Goal: Find specific fact: Find specific fact

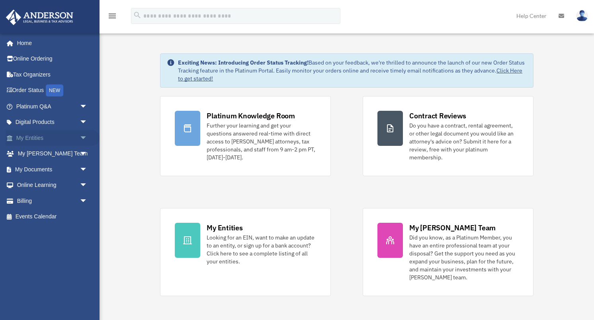
click at [85, 138] on span "arrow_drop_down" at bounding box center [88, 138] width 16 height 16
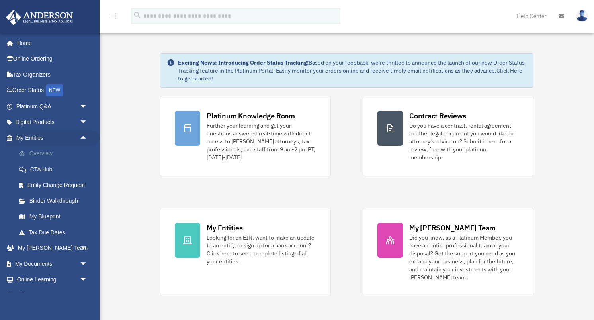
click at [43, 154] on link "Overview" at bounding box center [55, 154] width 88 height 16
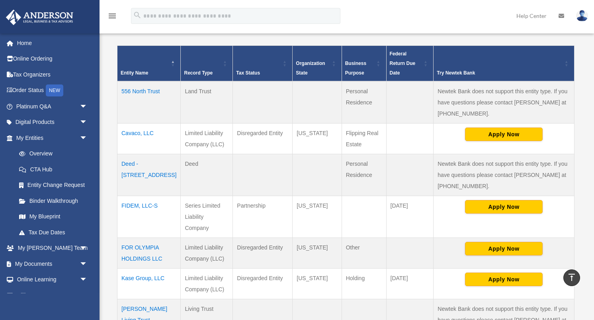
scroll to position [174, 0]
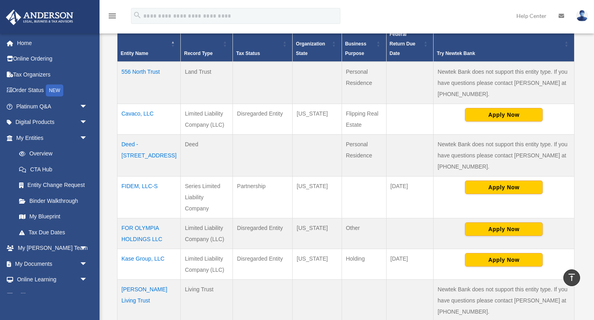
click at [136, 176] on td "FIDEM, LLC-S" at bounding box center [149, 197] width 63 height 42
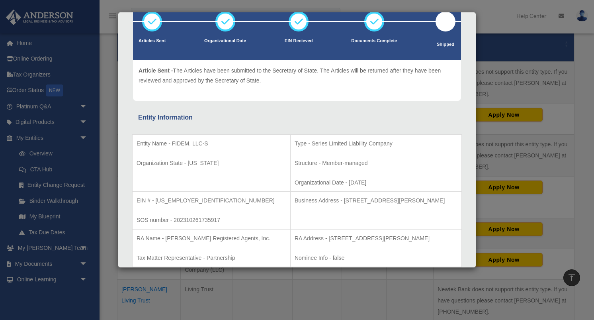
scroll to position [62, 0]
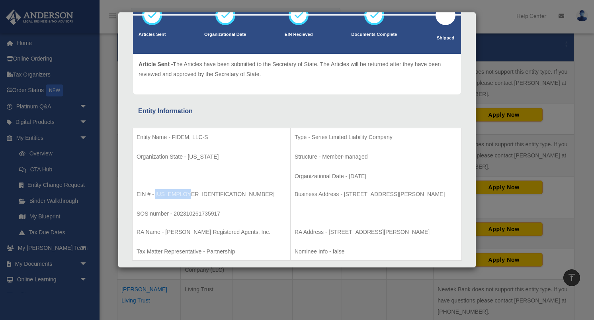
drag, startPoint x: 196, startPoint y: 192, endPoint x: 156, endPoint y: 194, distance: 39.9
click at [156, 194] on p "EIN # - 93-4132393" at bounding box center [212, 194] width 150 height 10
copy p "93-4132393"
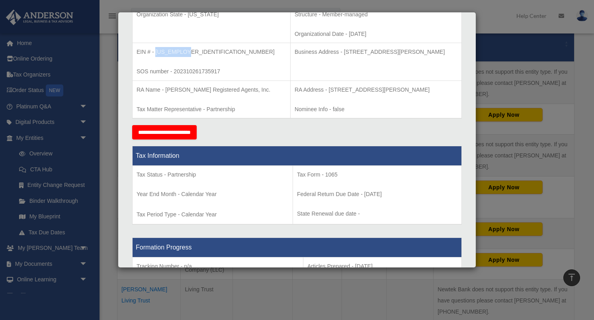
scroll to position [200, 0]
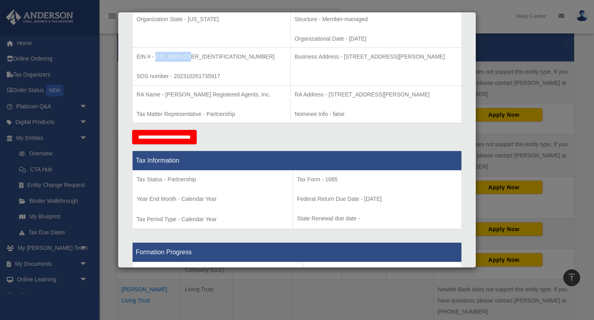
click at [194, 57] on p "EIN # - 93-4132393" at bounding box center [212, 57] width 150 height 10
click at [193, 57] on p "EIN # - 93-4132393" at bounding box center [212, 57] width 150 height 10
drag, startPoint x: 193, startPoint y: 57, endPoint x: 156, endPoint y: 57, distance: 37.1
click at [156, 57] on p "EIN # - 93-4132393" at bounding box center [212, 57] width 150 height 10
copy p "93-4132393"
